Goal: Task Accomplishment & Management: Manage account settings

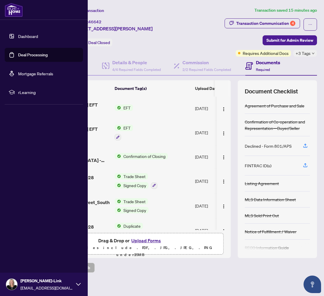
click at [18, 37] on link "Dashboard" at bounding box center [28, 36] width 20 height 5
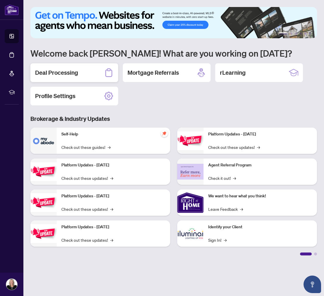
click at [65, 76] on h2 "Deal Processing" at bounding box center [56, 73] width 43 height 8
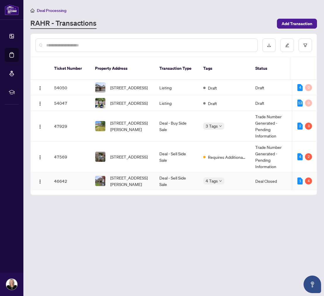
click at [59, 179] on td "46642" at bounding box center [69, 181] width 41 height 18
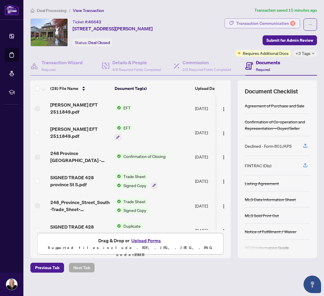
click at [248, 23] on div "Transaction Communication 4" at bounding box center [265, 23] width 59 height 9
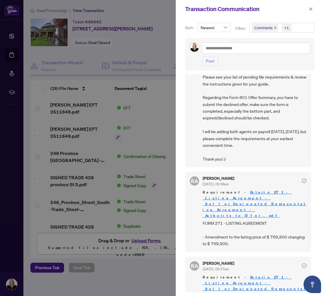
scroll to position [37, 0]
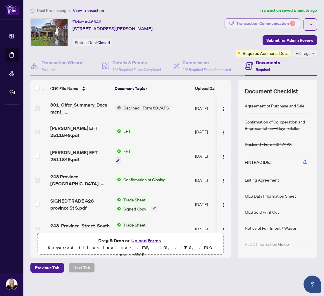
click at [242, 24] on div "Transaction Communication 4" at bounding box center [265, 23] width 59 height 9
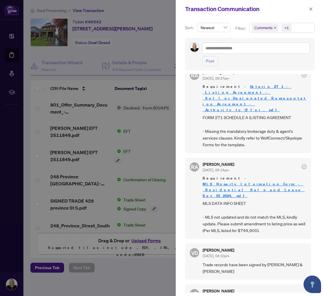
scroll to position [227, 0]
